Goal: Transaction & Acquisition: Purchase product/service

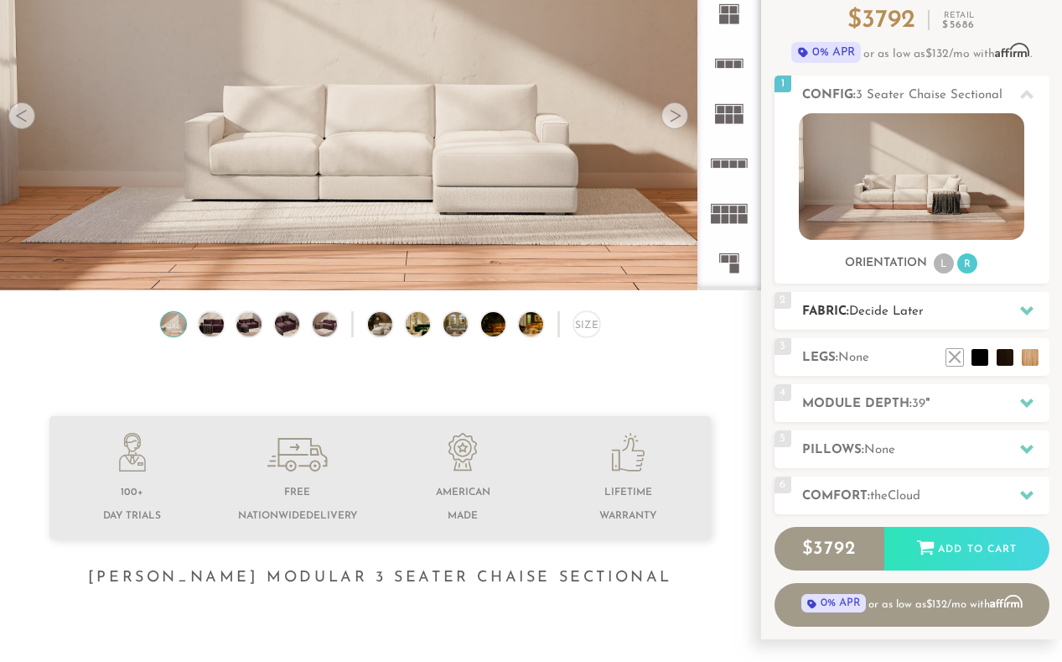
scroll to position [177, 0]
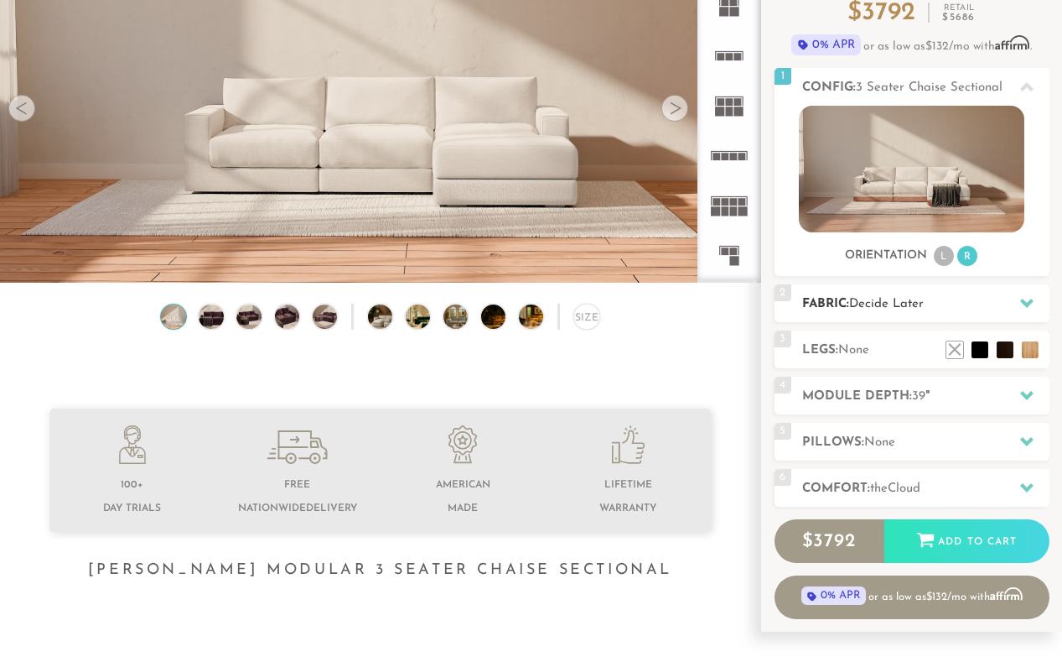
click at [880, 306] on span "Decide Later" at bounding box center [886, 304] width 75 height 13
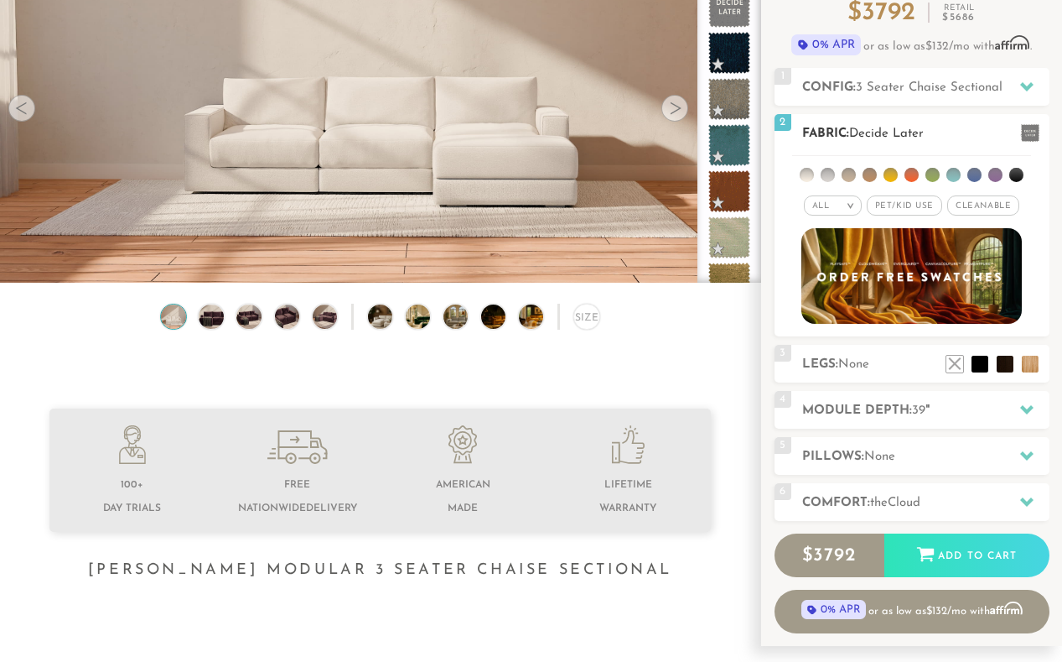
click at [833, 208] on div "All >" at bounding box center [833, 205] width 58 height 20
click at [884, 207] on span "Pet/Kid Use x" at bounding box center [904, 205] width 75 height 20
click at [981, 205] on span "Cleanable x" at bounding box center [989, 205] width 72 height 20
click at [828, 173] on li at bounding box center [828, 175] width 14 height 14
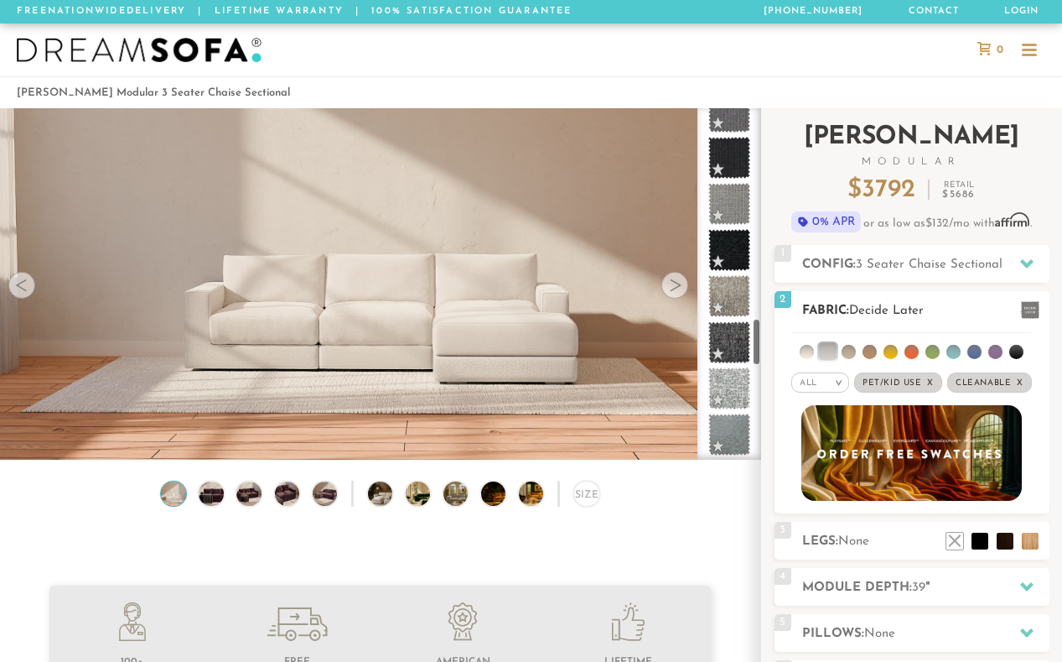
scroll to position [1550, 0]
click at [941, 352] on ul at bounding box center [911, 348] width 239 height 31
click at [926, 352] on li at bounding box center [933, 352] width 14 height 14
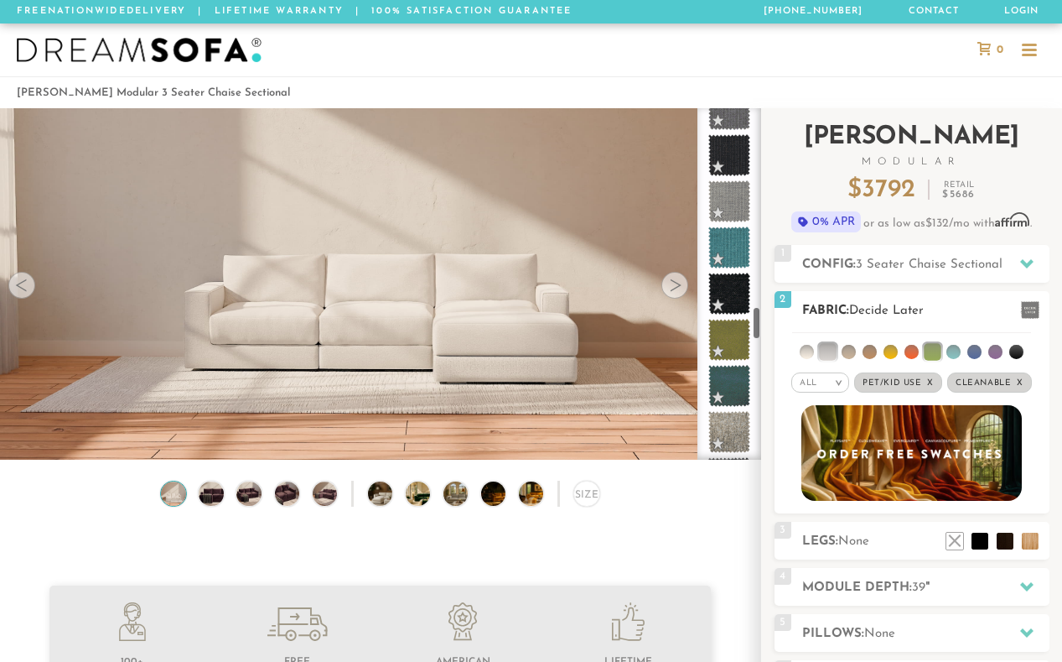
click at [908, 353] on li at bounding box center [912, 352] width 14 height 14
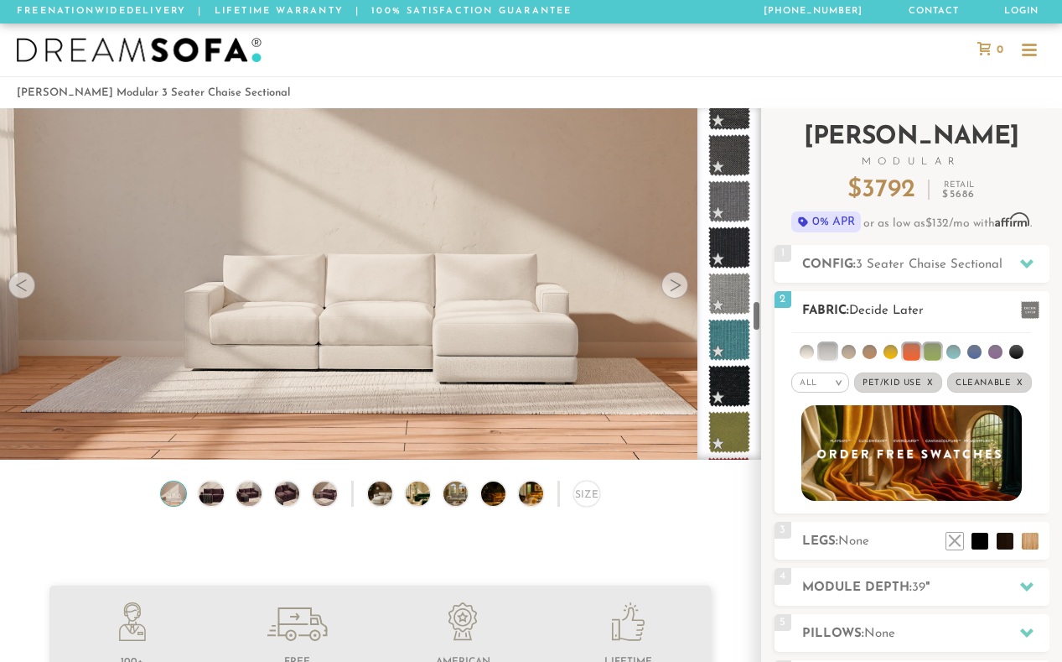
scroll to position [2196, 0]
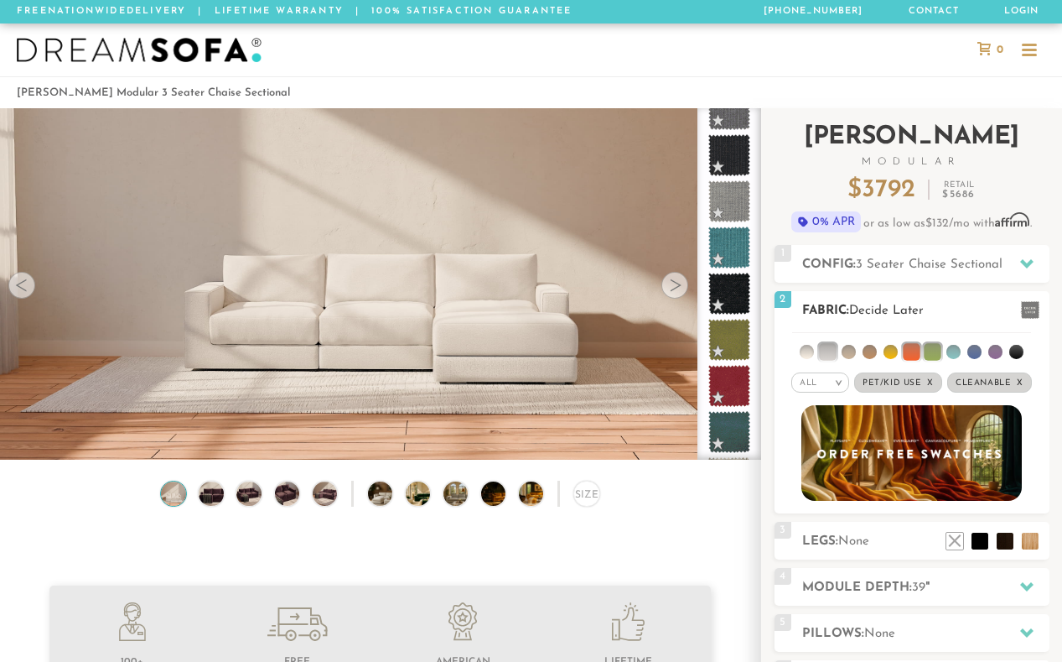
click at [852, 350] on li at bounding box center [849, 352] width 14 height 14
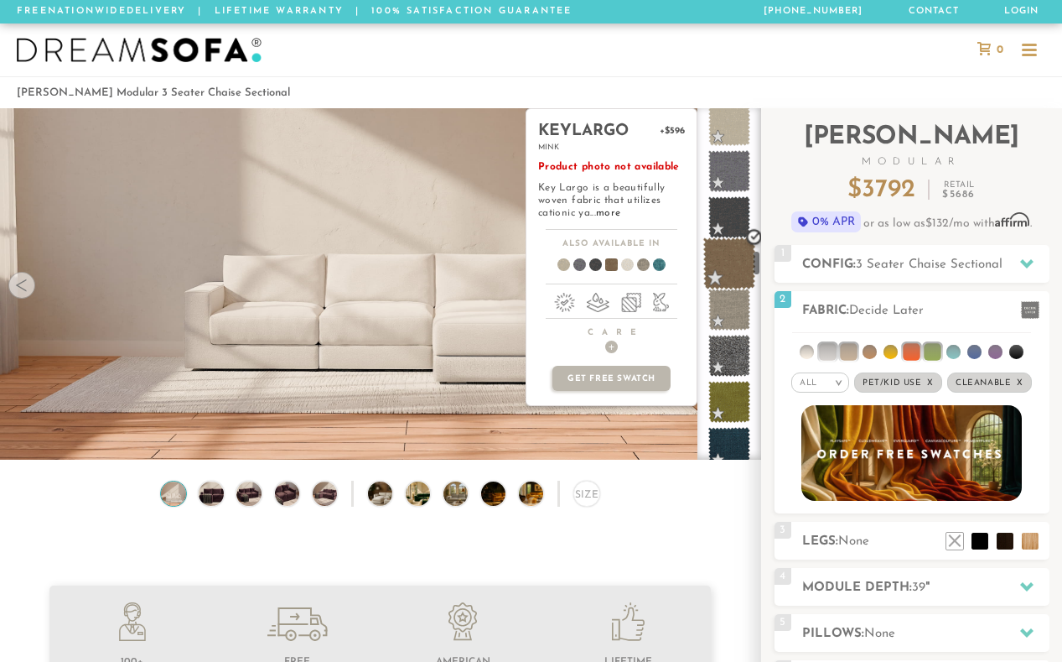
scroll to position [1948, 0]
click at [735, 128] on span at bounding box center [729, 126] width 53 height 53
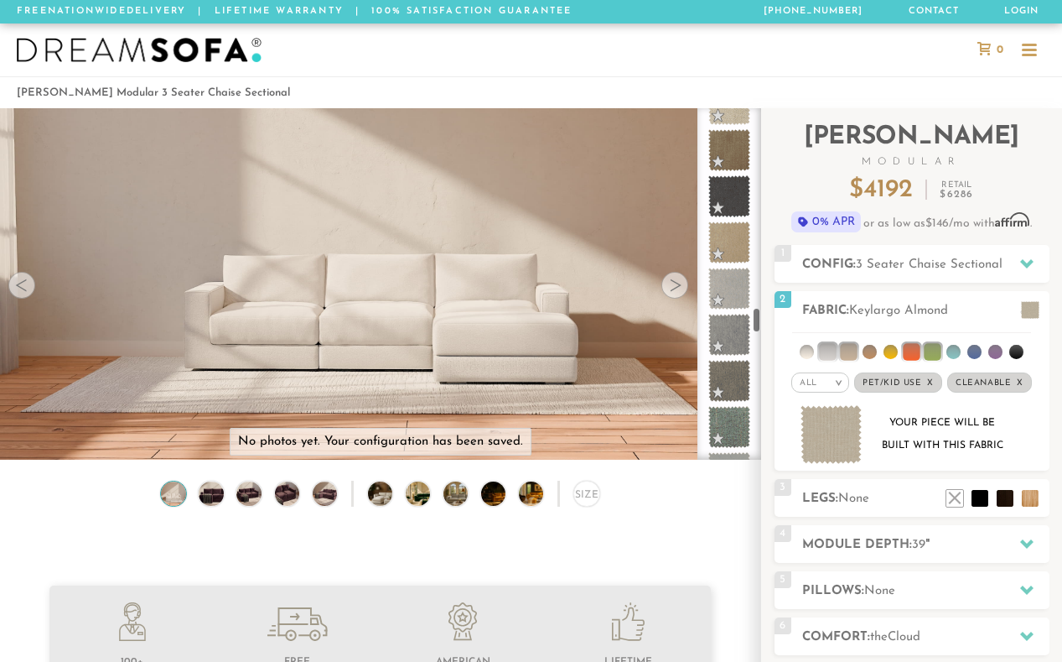
scroll to position [0, 0]
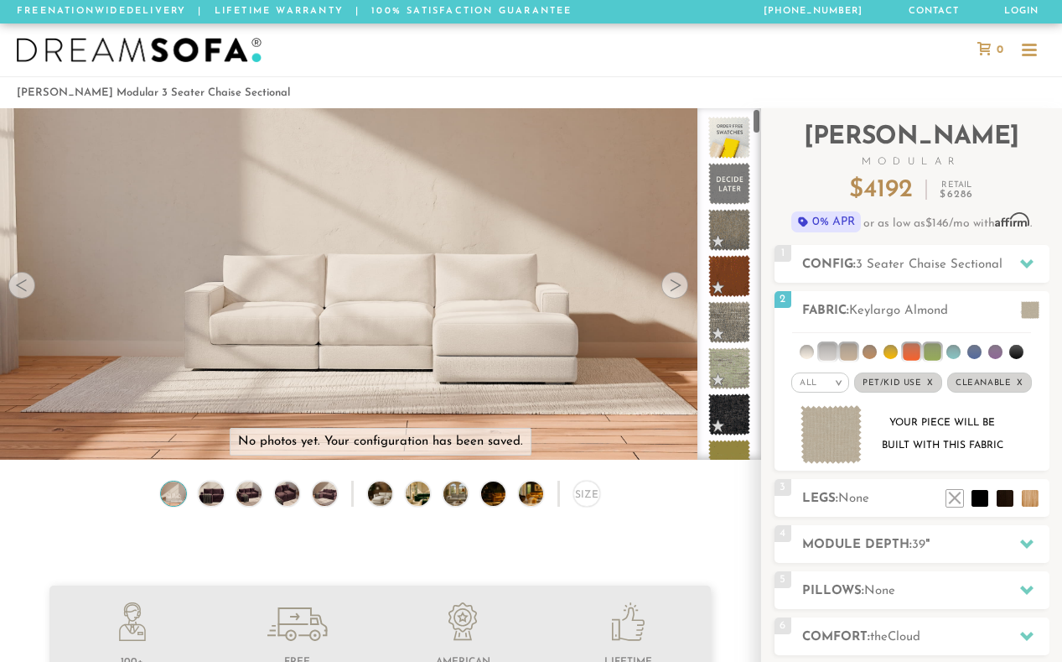
drag, startPoint x: 757, startPoint y: 339, endPoint x: 750, endPoint y: 77, distance: 261.7
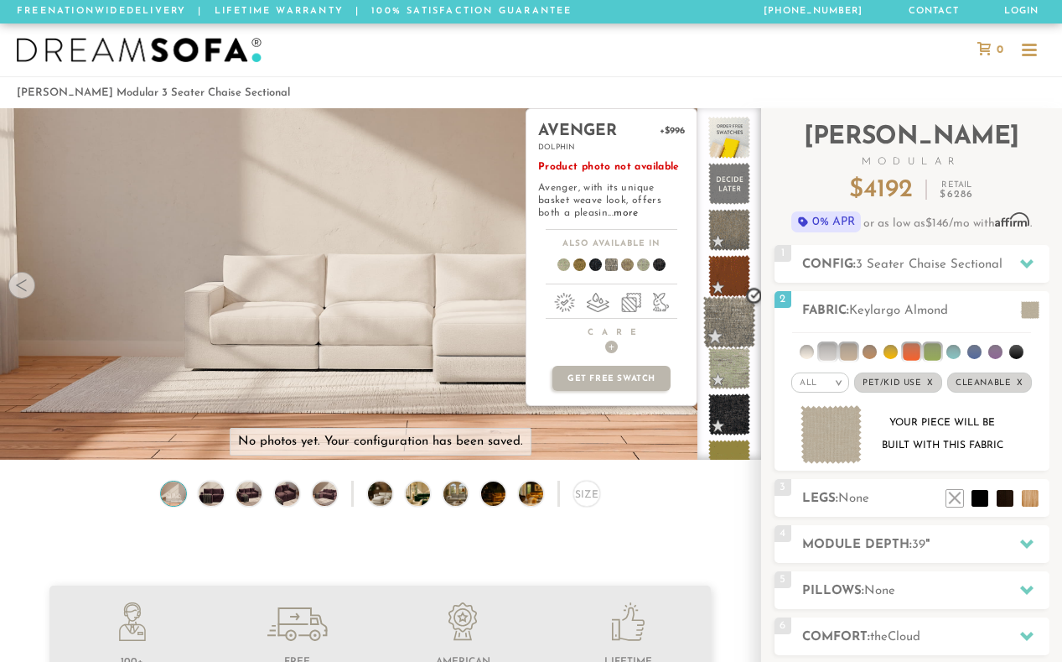
click at [731, 320] on span at bounding box center [729, 322] width 53 height 53
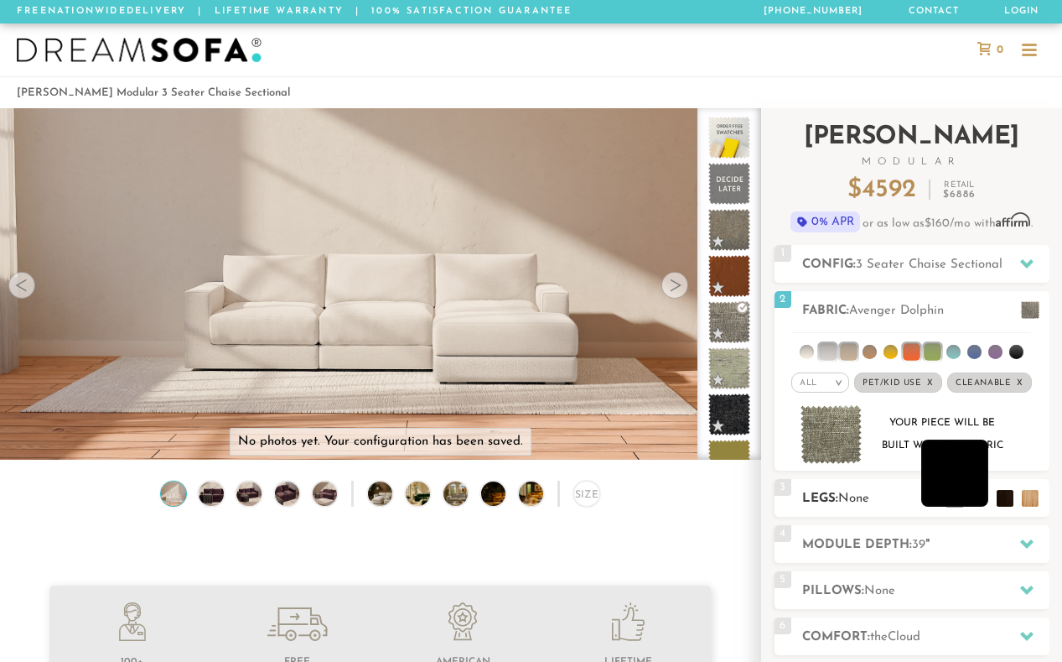
click at [983, 504] on li at bounding box center [954, 472] width 67 height 67
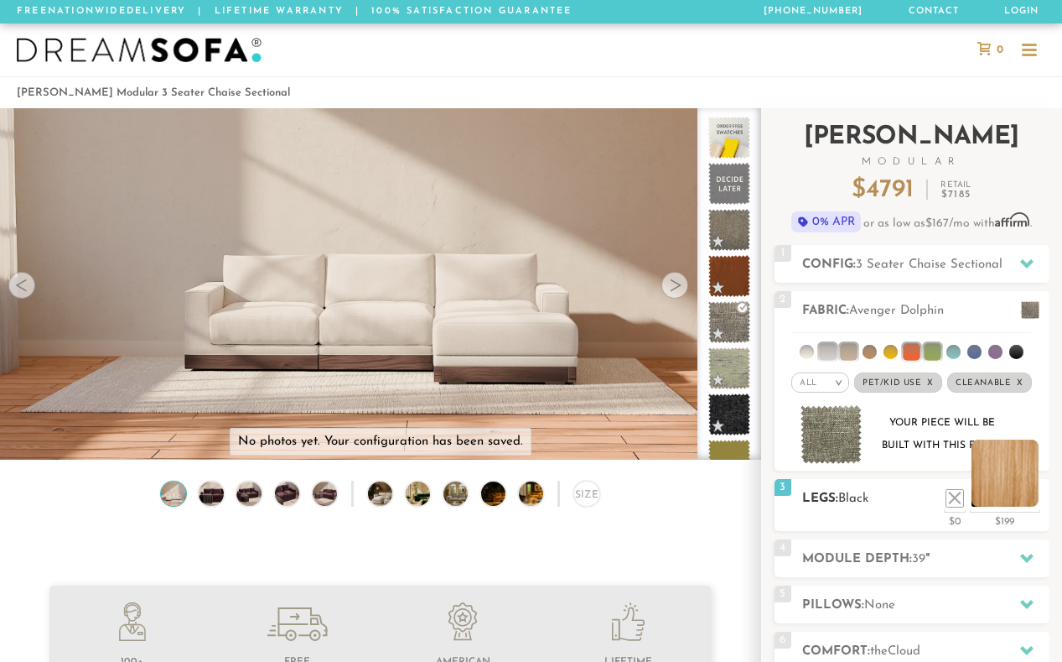
click at [1031, 503] on li at bounding box center [1005, 472] width 67 height 67
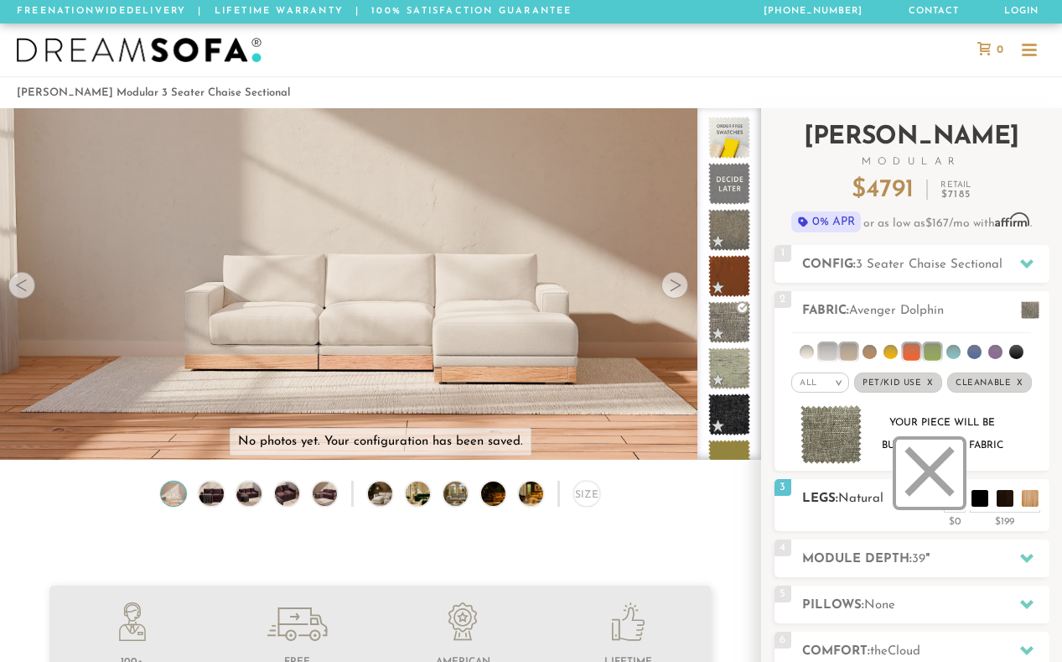
click at [954, 499] on li at bounding box center [929, 472] width 67 height 67
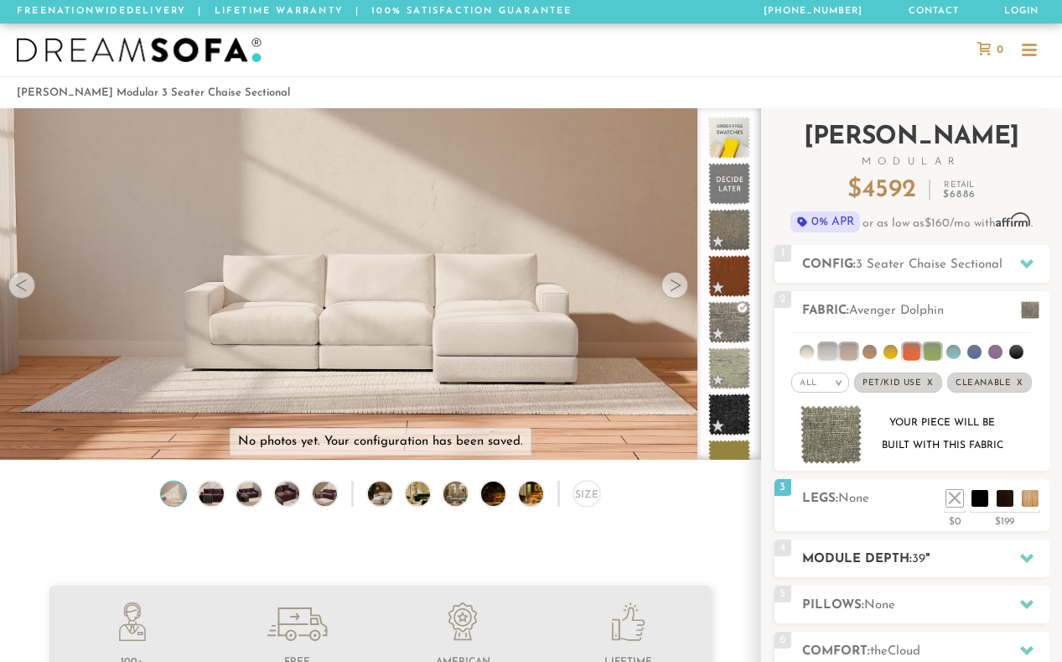
click at [879, 563] on h2 "Module Depth: 39 "" at bounding box center [925, 558] width 247 height 19
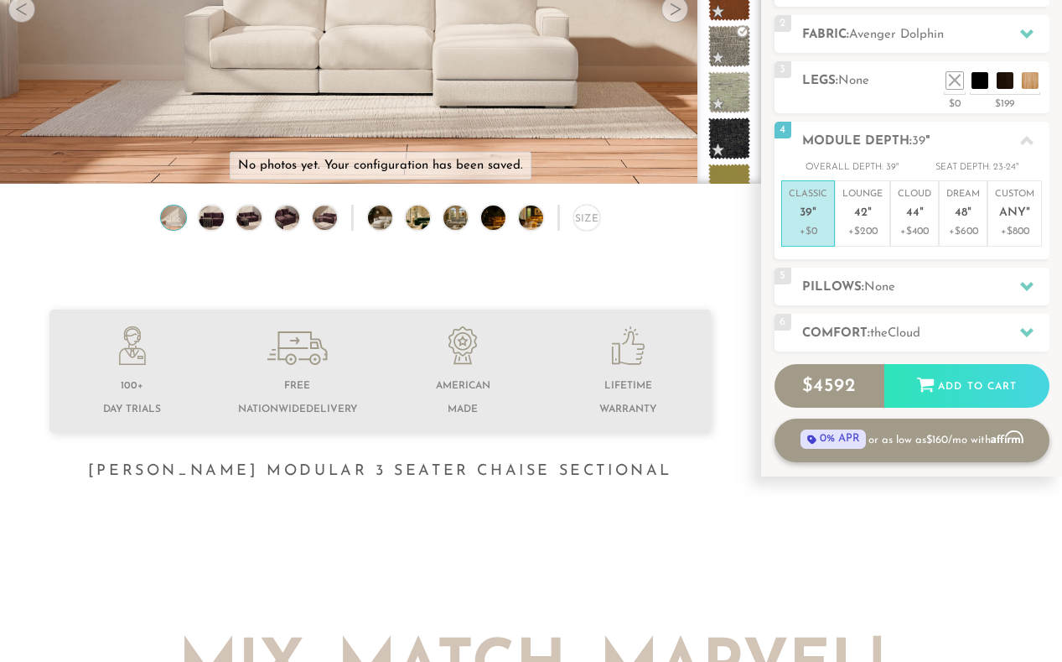
scroll to position [277, 0]
click at [914, 286] on h2 "Pillows: None" at bounding box center [925, 286] width 247 height 19
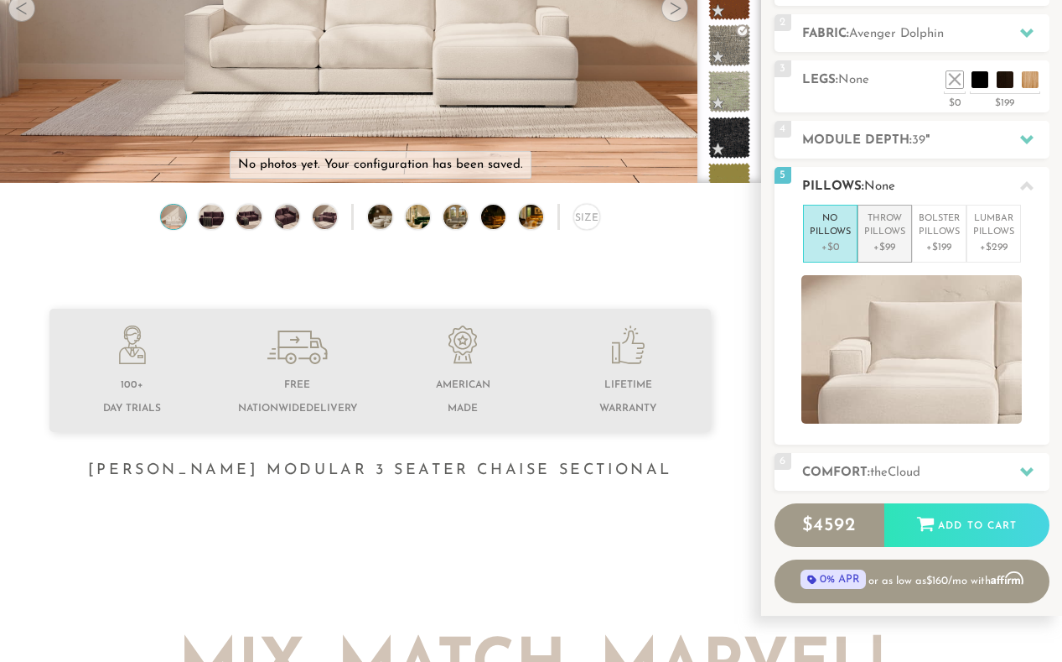
click at [874, 241] on p "+$99" at bounding box center [884, 247] width 41 height 15
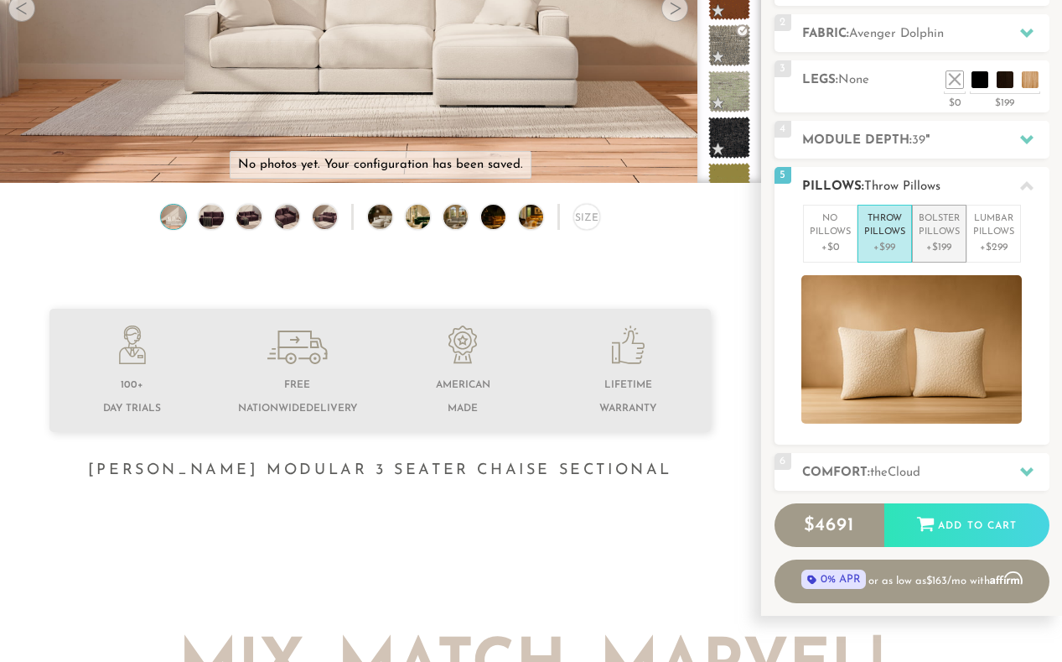
click at [943, 222] on p "Bolster Pillows" at bounding box center [939, 226] width 41 height 28
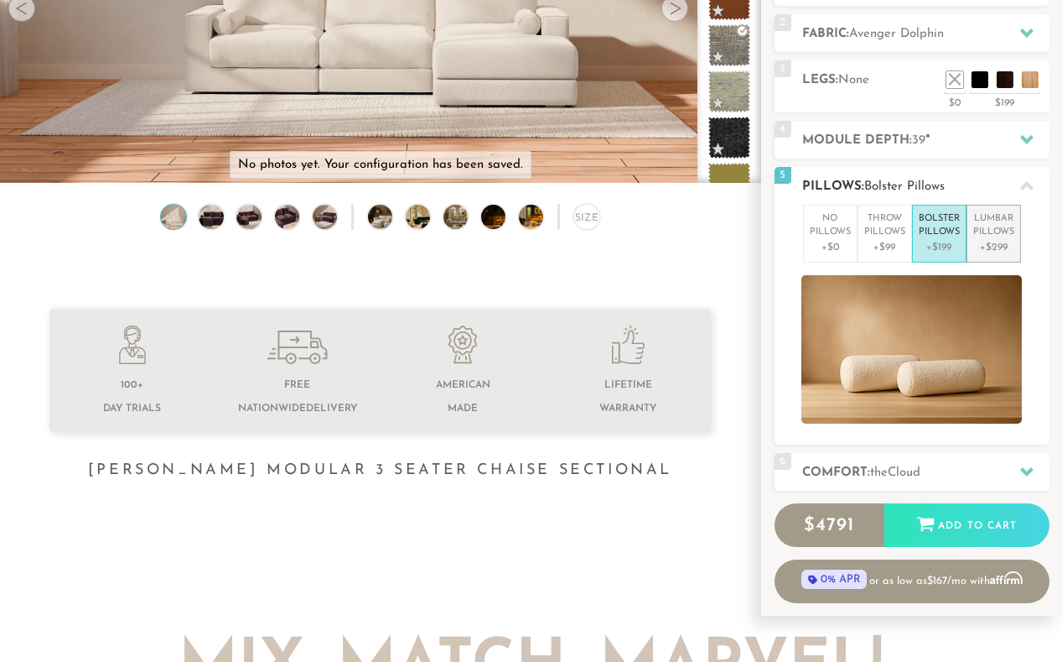
click at [995, 241] on p "+$299" at bounding box center [993, 247] width 41 height 15
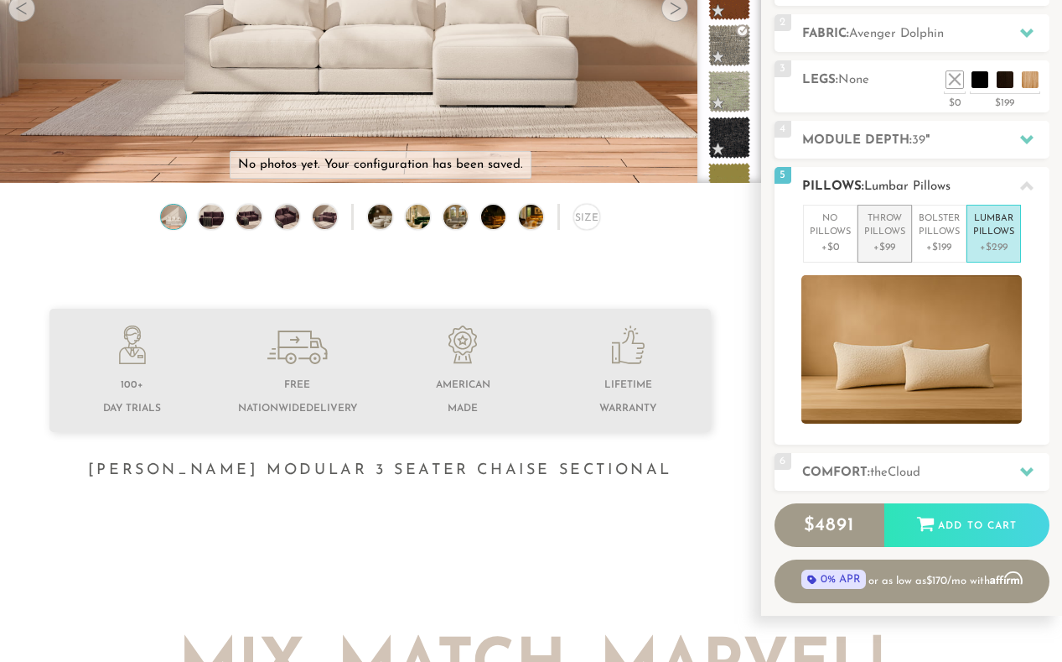
click at [889, 228] on p "Throw Pillows" at bounding box center [884, 226] width 41 height 28
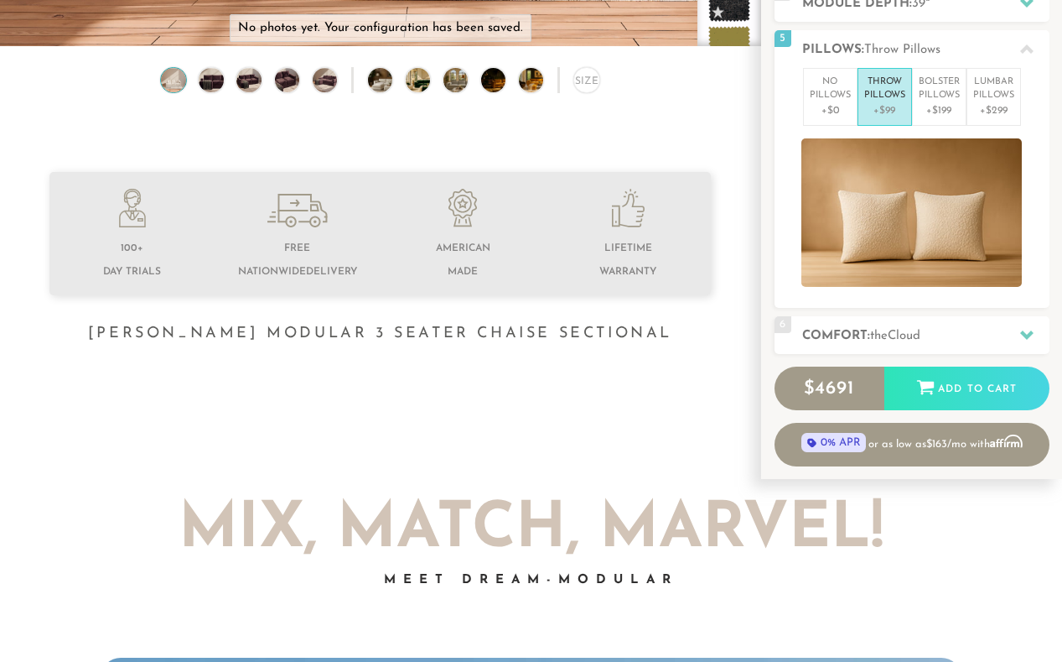
scroll to position [414, 0]
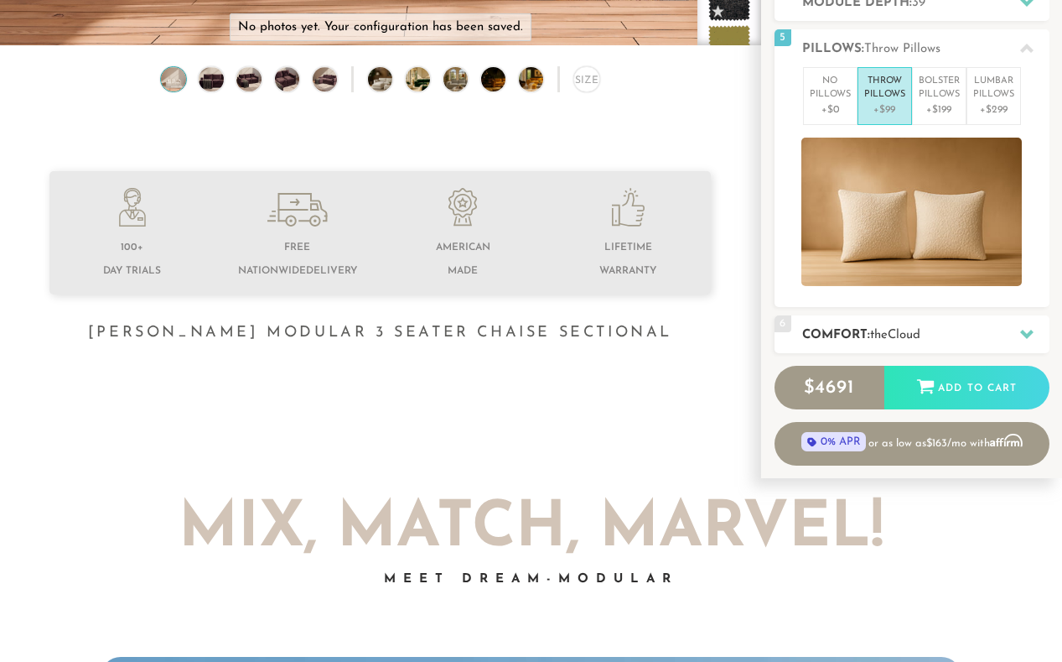
click at [863, 323] on div "6 Comfort: the Cloud soft" at bounding box center [912, 334] width 275 height 38
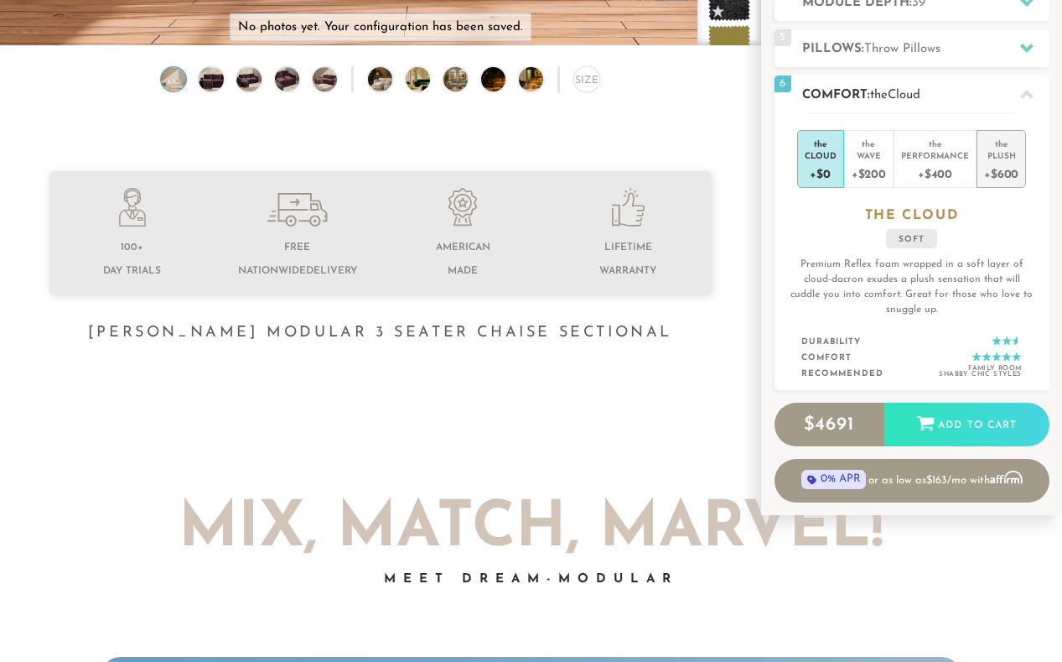
click at [992, 158] on div "Plush" at bounding box center [1001, 155] width 34 height 12
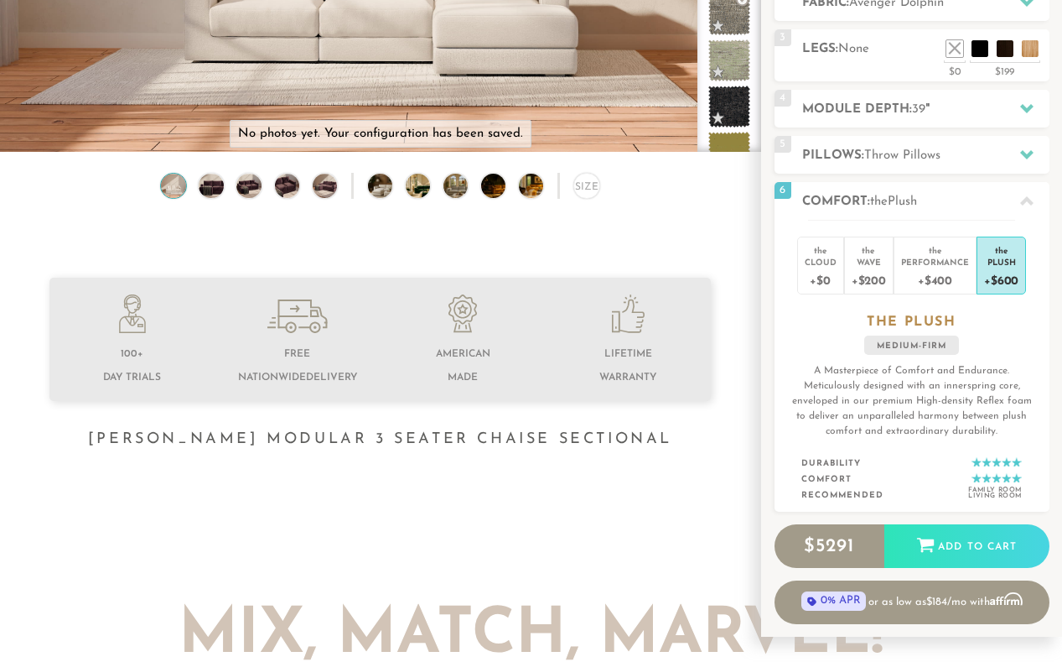
scroll to position [252, 0]
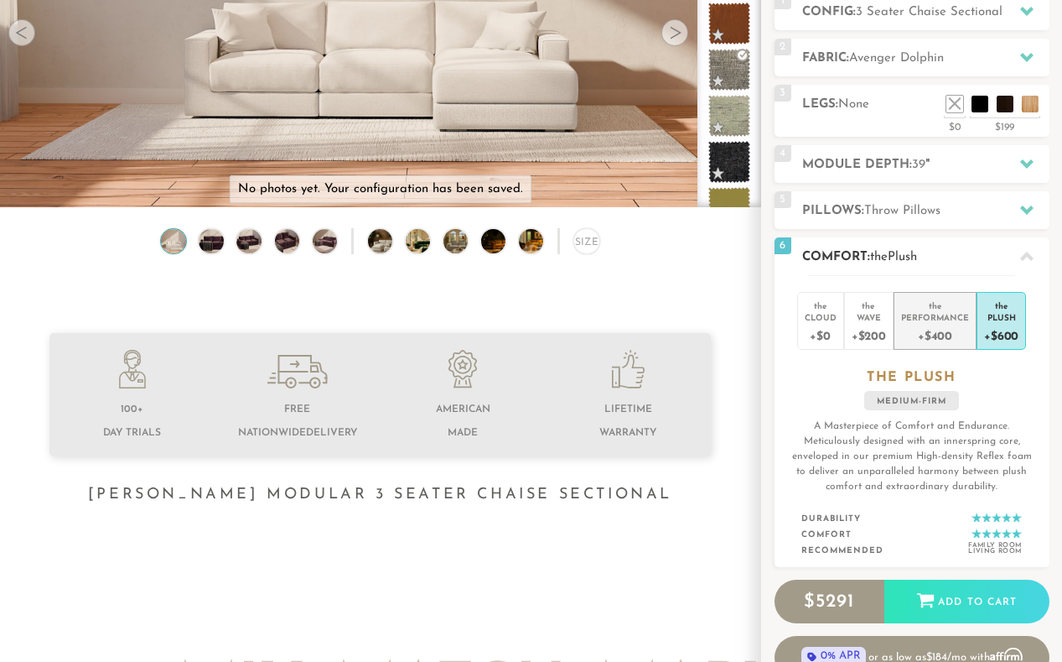
click at [933, 327] on div "+$400" at bounding box center [935, 335] width 68 height 24
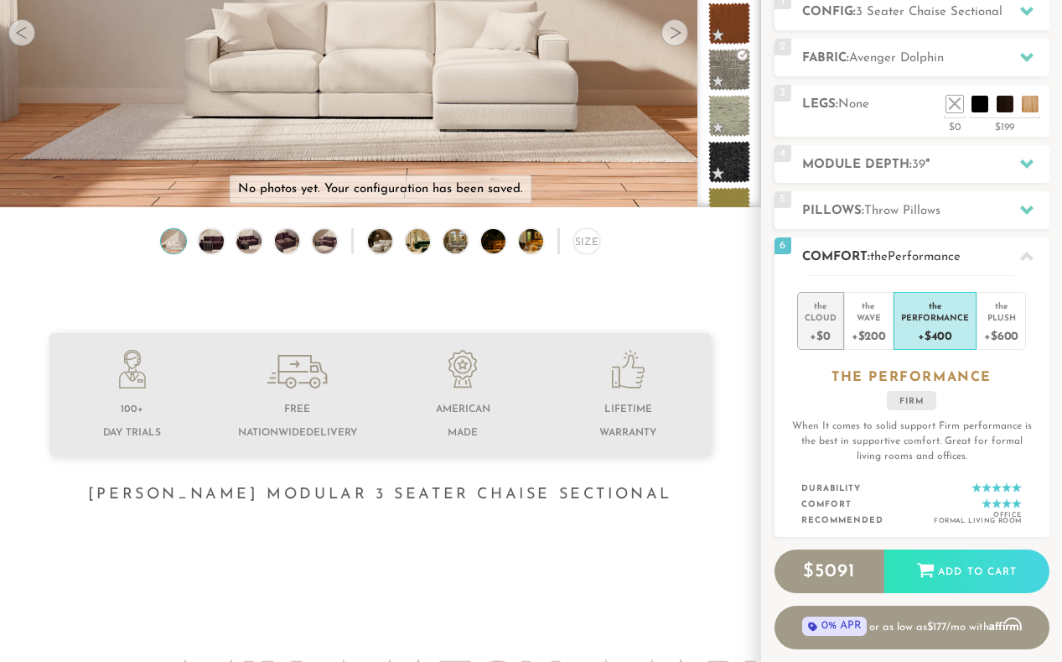
click at [822, 313] on div "Cloud" at bounding box center [821, 317] width 32 height 12
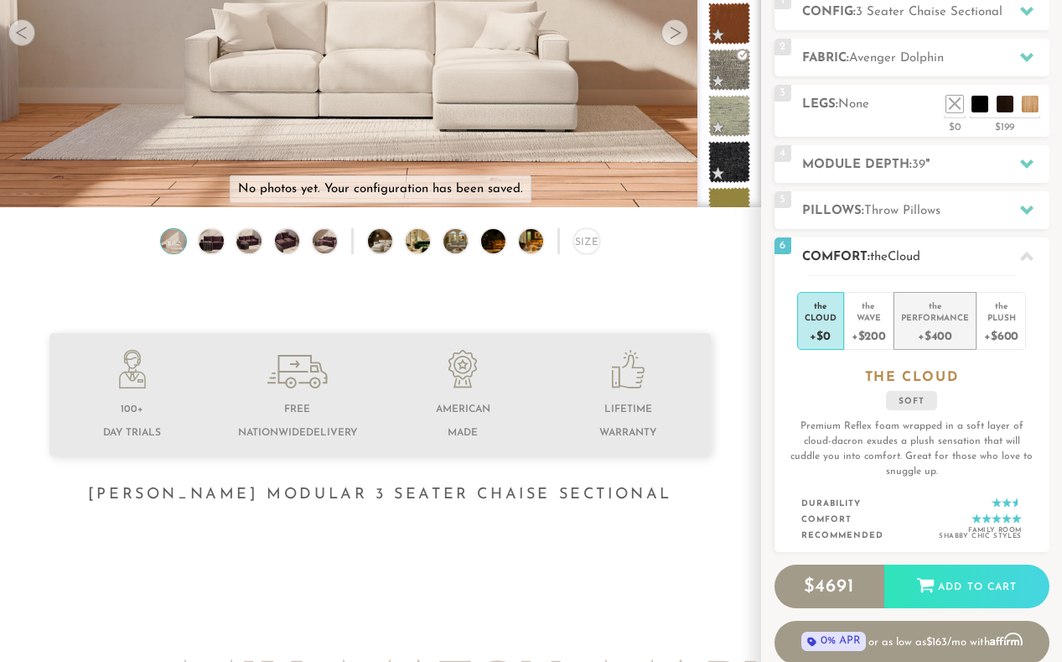
click at [915, 319] on div "Performance" at bounding box center [935, 317] width 68 height 12
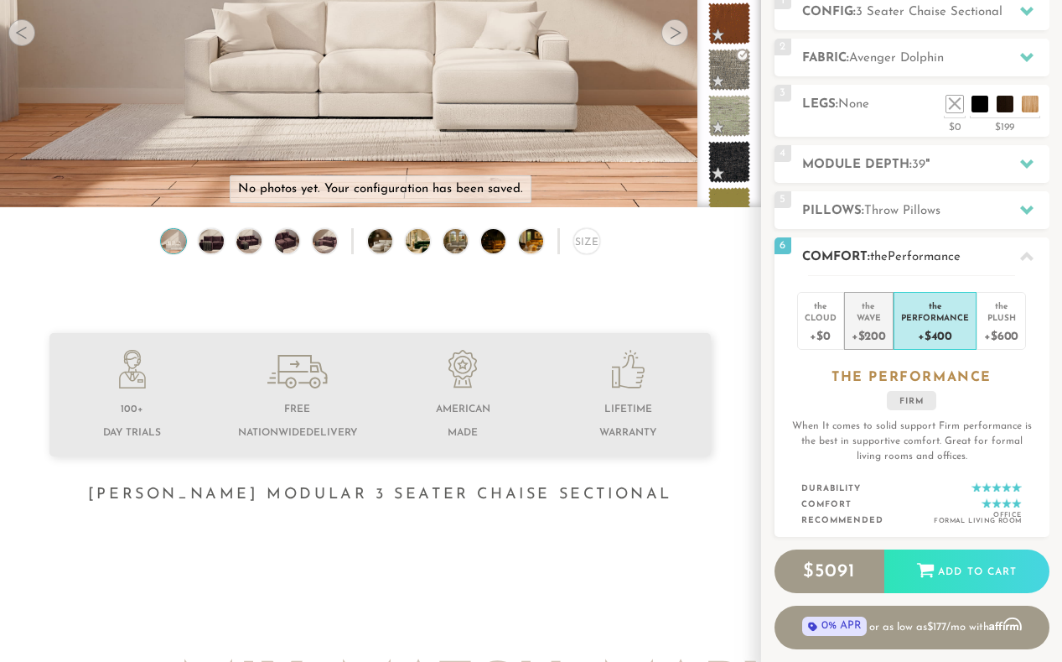
click at [879, 322] on div "Wave" at bounding box center [869, 317] width 34 height 12
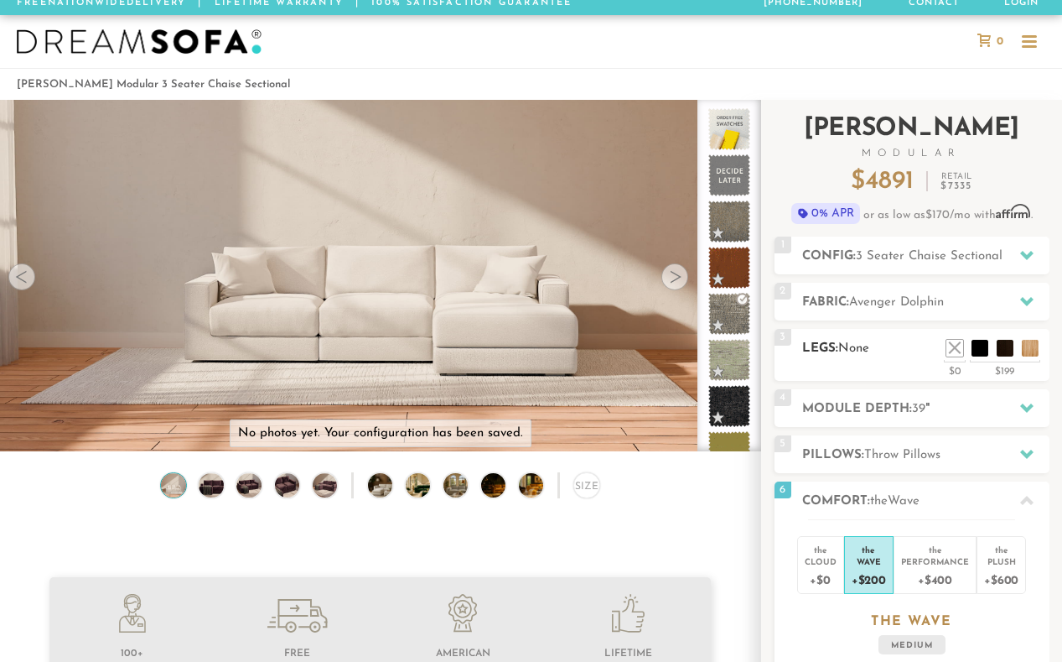
scroll to position [0, 0]
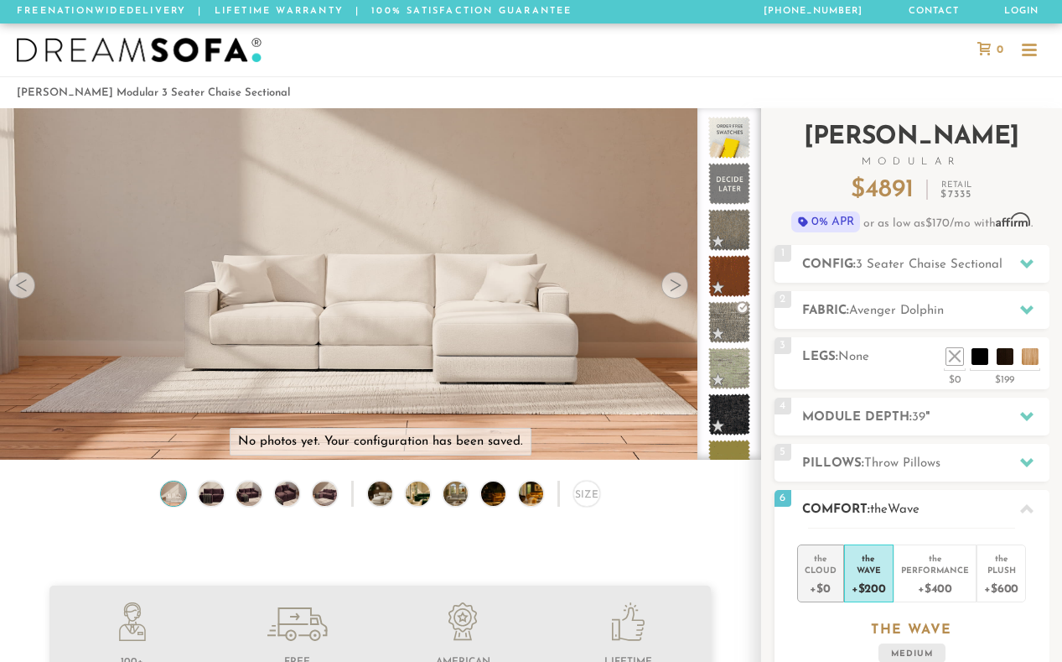
click at [823, 576] on div "+$0" at bounding box center [821, 587] width 32 height 24
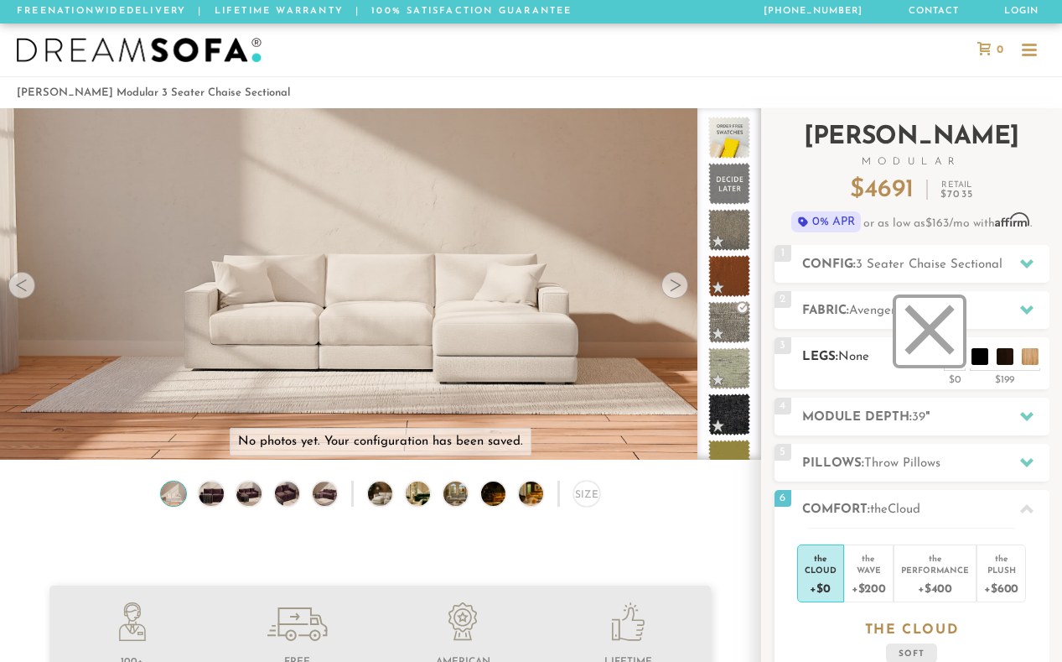
click at [962, 360] on li at bounding box center [929, 331] width 67 height 67
click at [884, 299] on div "2 Fabric: Avenger Dolphin" at bounding box center [912, 310] width 275 height 38
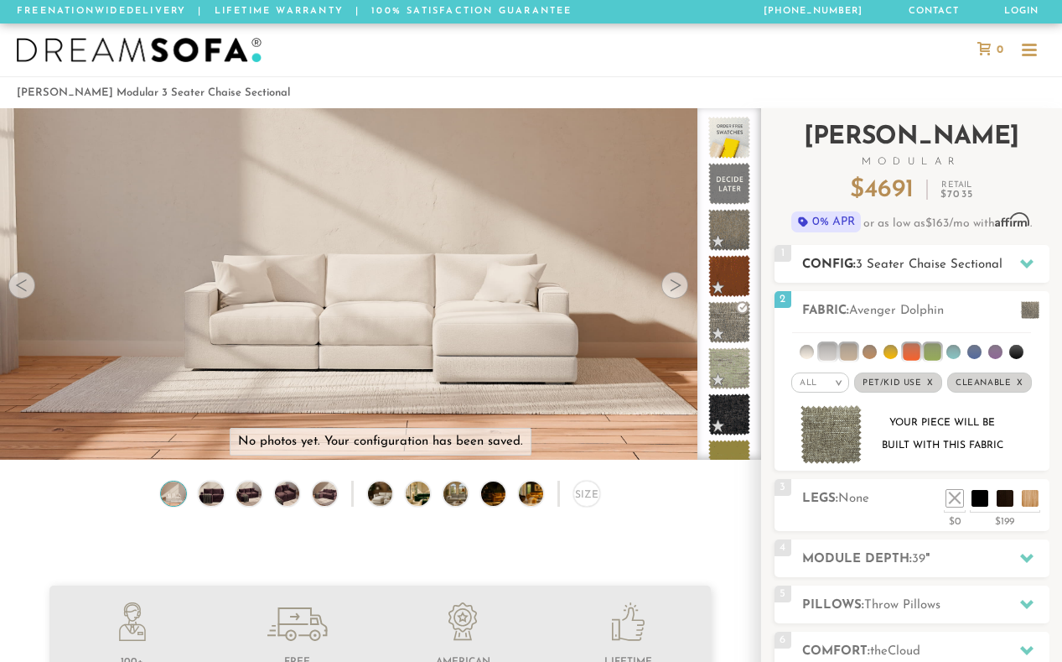
click at [911, 251] on div "1 Config: 3 Seater Chaise Sectional R" at bounding box center [912, 264] width 275 height 38
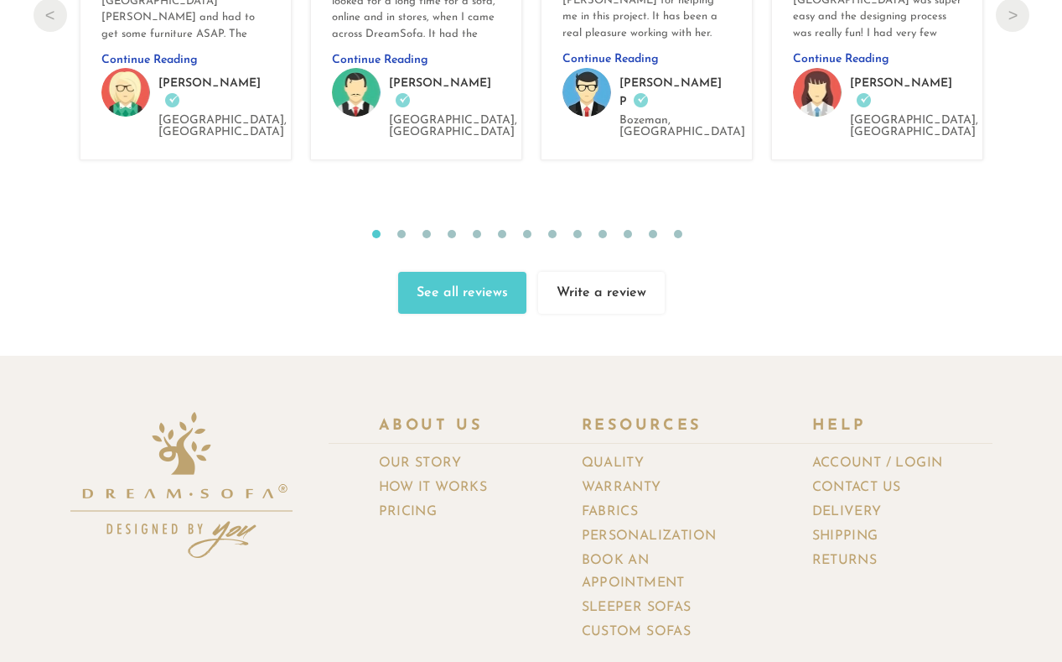
scroll to position [17419, 0]
